Goal: Navigation & Orientation: Find specific page/section

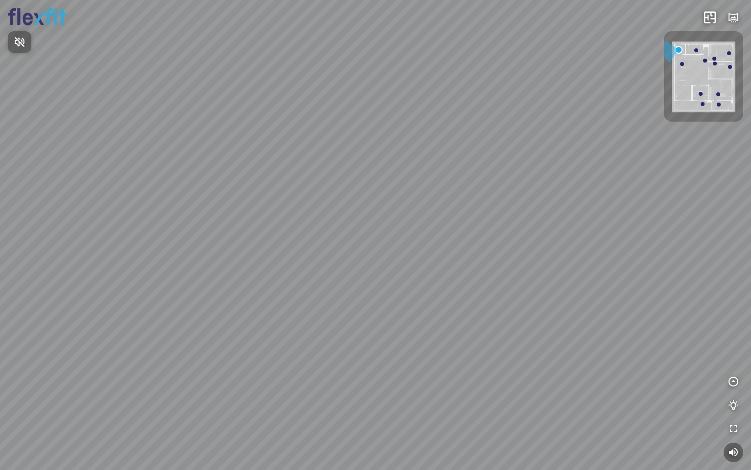
click at [733, 384] on div at bounding box center [375, 235] width 751 height 470
click at [733, 383] on icon "button" at bounding box center [734, 383] width 12 height 12
click at [732, 355] on icon "button" at bounding box center [734, 359] width 12 height 12
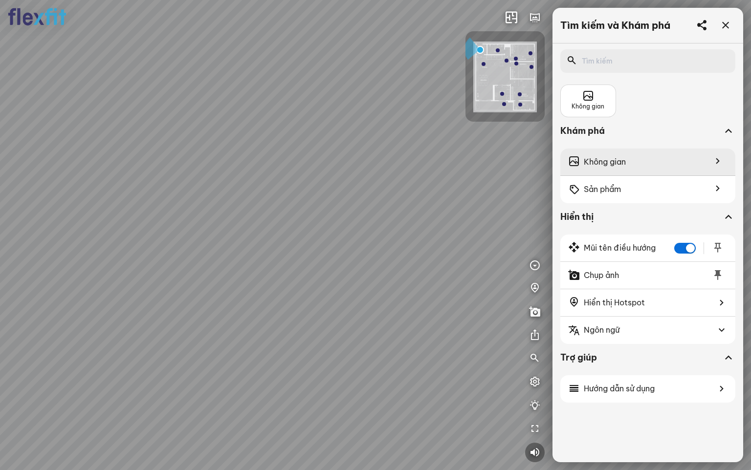
click at [644, 162] on div "Không gian" at bounding box center [647, 162] width 175 height 27
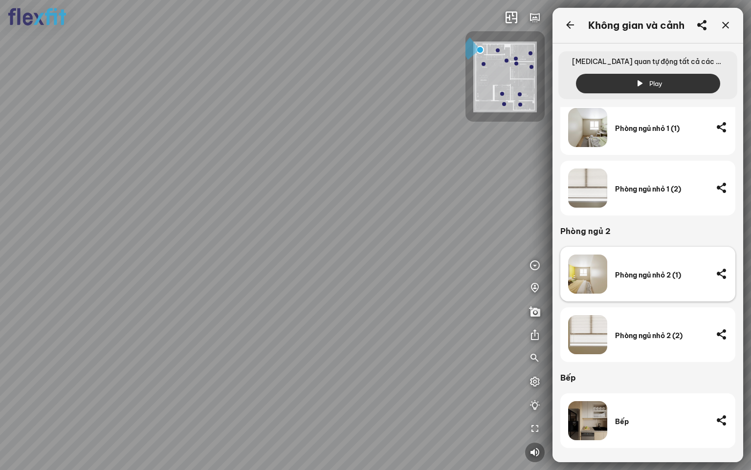
scroll to position [440, 0]
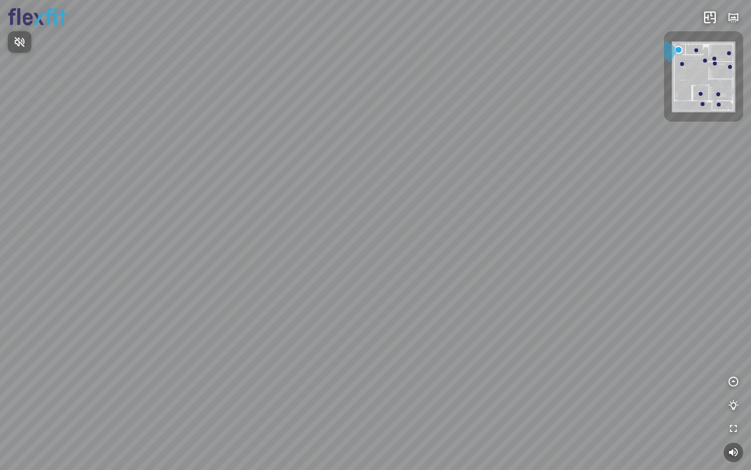
click at [731, 387] on div at bounding box center [375, 235] width 751 height 470
click at [731, 384] on icon "button" at bounding box center [734, 383] width 12 height 12
click at [731, 360] on icon "button" at bounding box center [734, 359] width 12 height 12
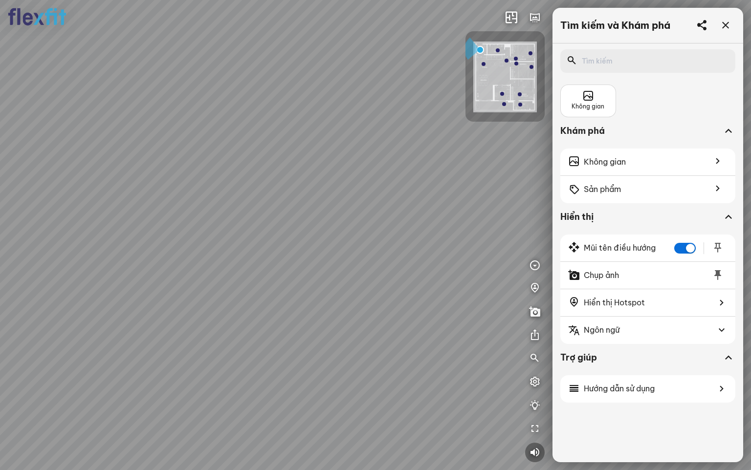
click at [585, 77] on div "Không gian Khám phá Không gian Sản phẩm Hiển thị Mũi tên điều hướng Chụp ảnh Hi…" at bounding box center [647, 227] width 175 height 365
click at [593, 95] on icon at bounding box center [588, 96] width 12 height 12
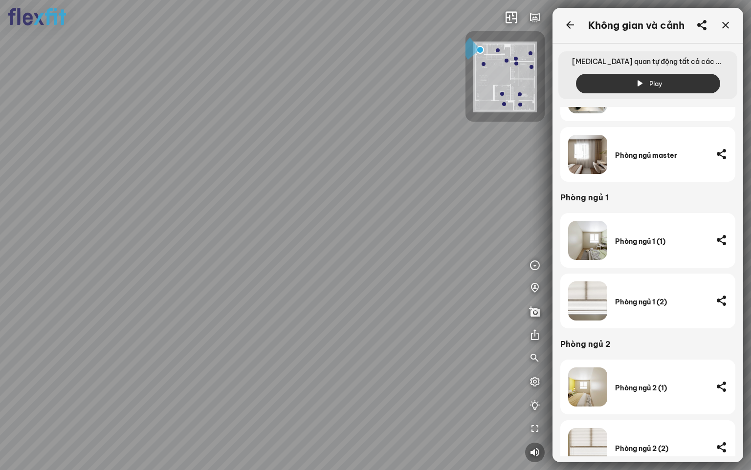
scroll to position [394, 0]
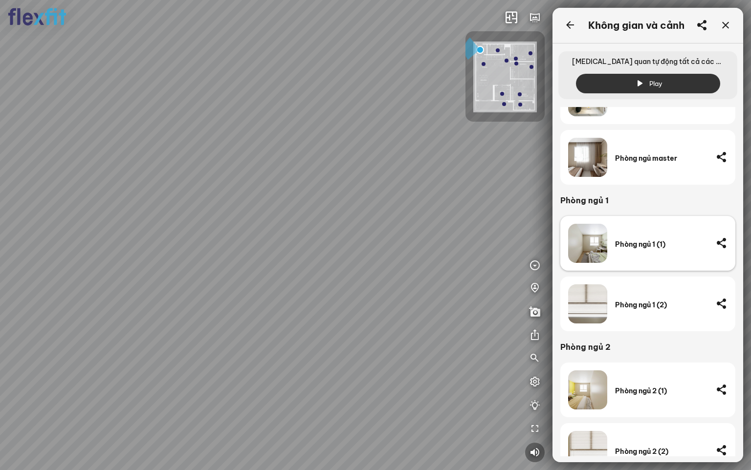
click at [651, 244] on div "Phòng ngủ 1 (1)" at bounding box center [661, 244] width 93 height 9
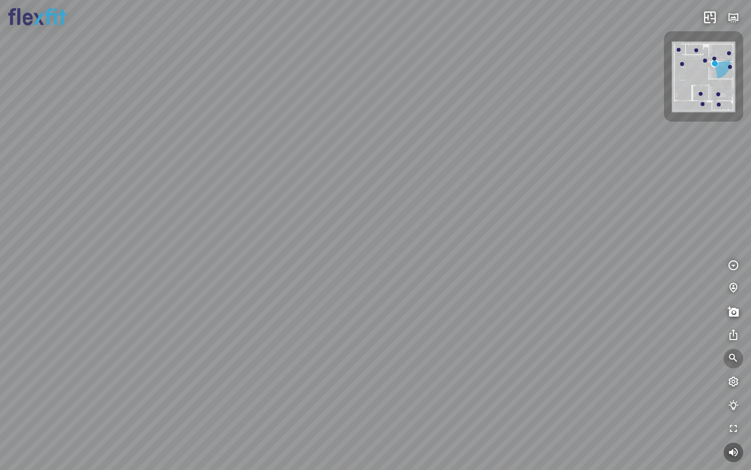
click at [734, 359] on icon "button" at bounding box center [734, 359] width 12 height 12
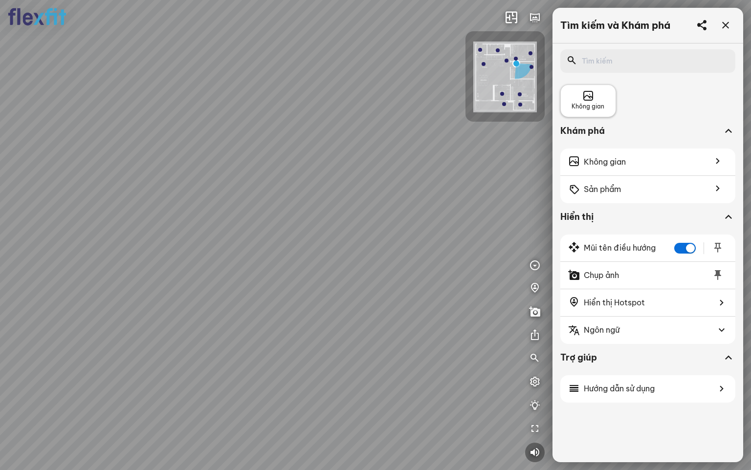
click at [590, 101] on icon at bounding box center [588, 96] width 12 height 12
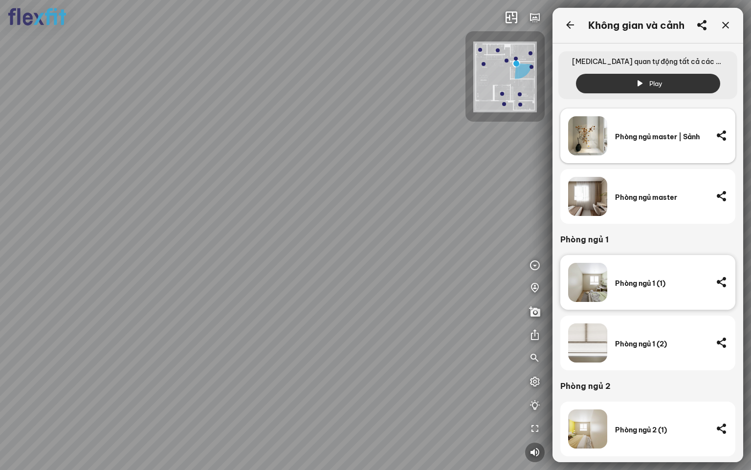
scroll to position [355, 0]
